Goal: Task Accomplishment & Management: Manage account settings

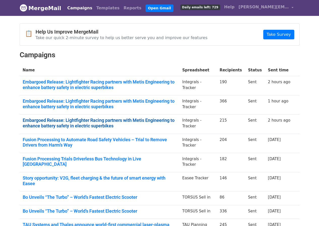
click at [55, 122] on link "Embargoed Release: Lightfighter Racing partners with Metis Engineering to enhan…" at bounding box center [100, 123] width 154 height 11
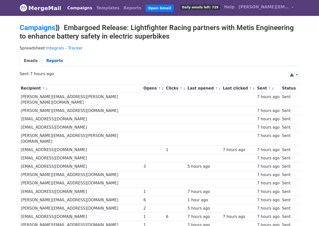
click at [50, 63] on link "Reports" at bounding box center [54, 61] width 25 height 10
click at [59, 47] on link "Integrals - Tracker" at bounding box center [64, 48] width 36 height 5
click at [42, 29] on link "Campaigns" at bounding box center [38, 27] width 36 height 8
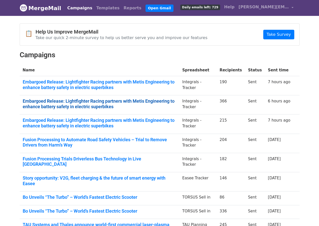
click at [44, 102] on link "Embargoed Release: Lightfighter Racing partners with Metis Engineering to enhan…" at bounding box center [100, 103] width 154 height 11
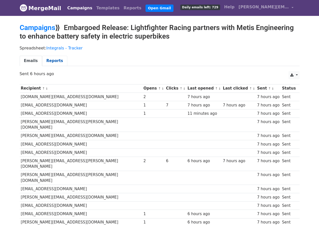
click at [51, 63] on link "Reports" at bounding box center [54, 61] width 25 height 10
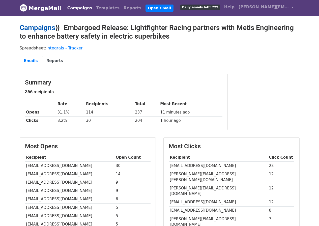
click at [38, 29] on link "Campaigns" at bounding box center [38, 27] width 36 height 8
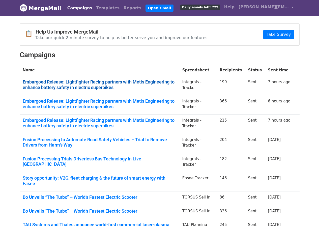
click at [48, 87] on link "Embargoed Release: Lightfighter Racing partners with Metis Engineering to enhan…" at bounding box center [100, 84] width 154 height 11
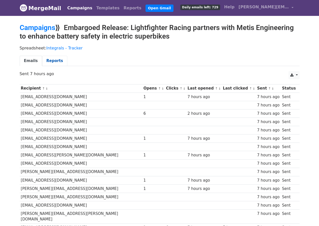
click at [52, 62] on link "Reports" at bounding box center [54, 61] width 25 height 10
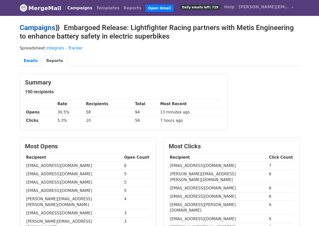
click at [47, 27] on link "Campaigns" at bounding box center [38, 27] width 36 height 8
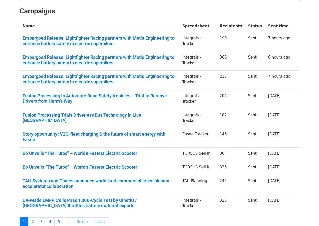
scroll to position [45, 0]
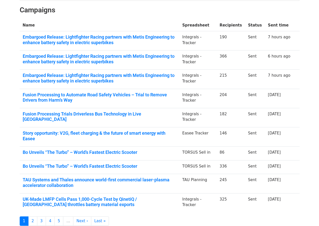
click at [83, 94] on link "Fusion Processing to Automate Road Safety Vehicles – Trial to Remove Drivers fr…" at bounding box center [100, 97] width 154 height 11
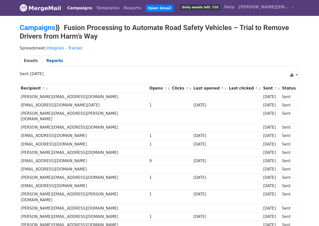
click at [46, 60] on link "Reports" at bounding box center [54, 61] width 25 height 10
